Goal: Task Accomplishment & Management: Use online tool/utility

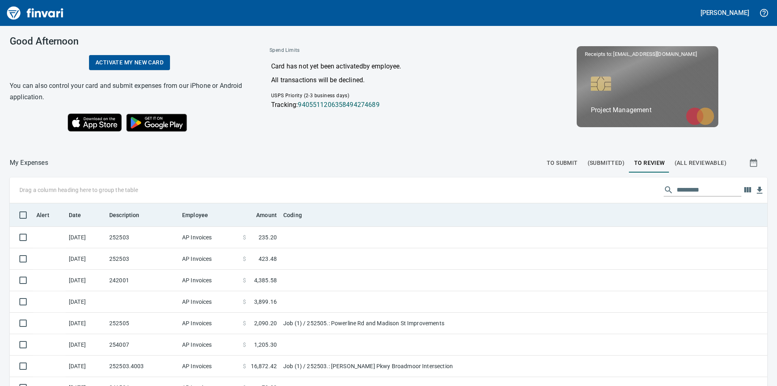
scroll to position [291, 739]
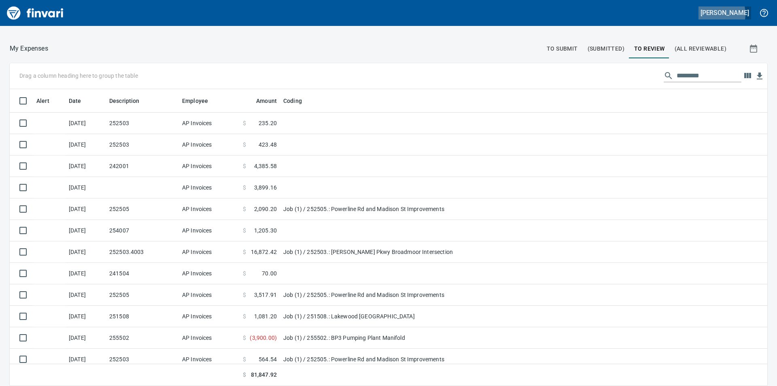
click at [713, 14] on h5 "[PERSON_NAME]" at bounding box center [725, 12] width 49 height 8
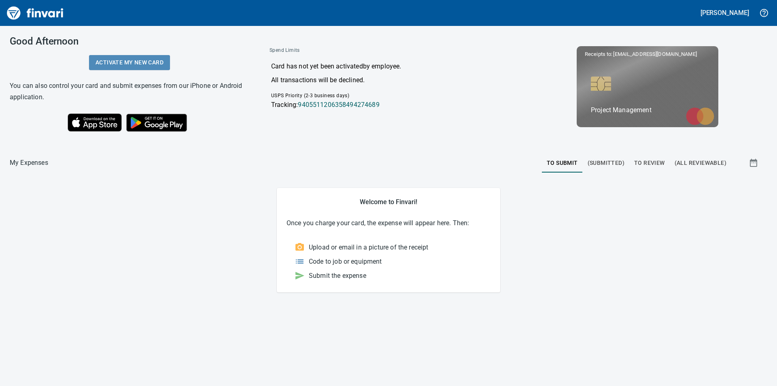
click at [127, 67] on span "Activate my new card" at bounding box center [130, 62] width 68 height 10
